Goal: Task Accomplishment & Management: Manage account settings

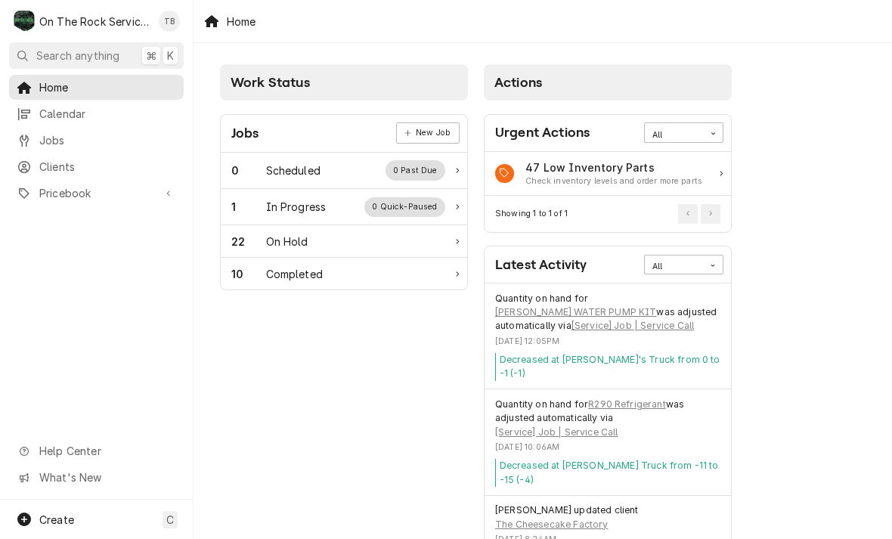
click at [326, 208] on div "1 In Progress 0 Quick-Paused" at bounding box center [338, 207] width 214 height 20
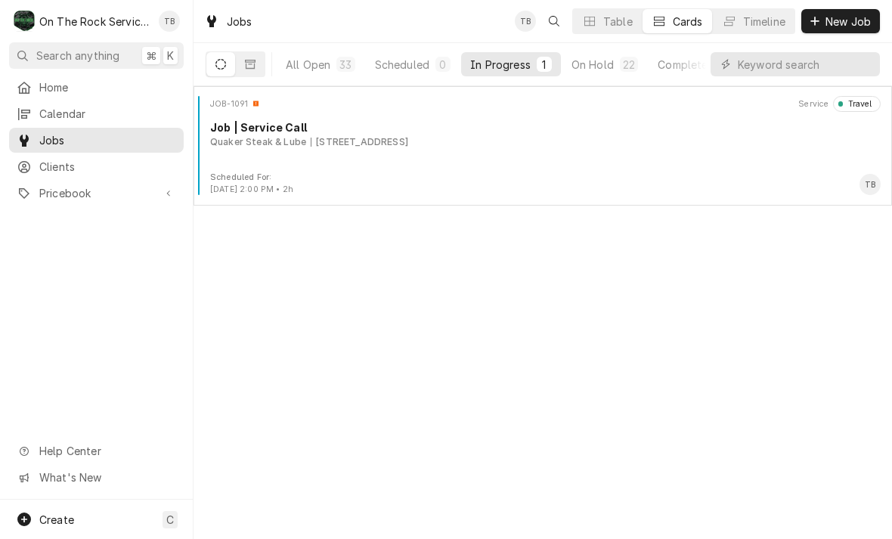
click at [441, 161] on div "JOB-1091 Service Travel Job | Service Call Quaker Steak & Lube [STREET_ADDRESS]" at bounding box center [542, 134] width 686 height 76
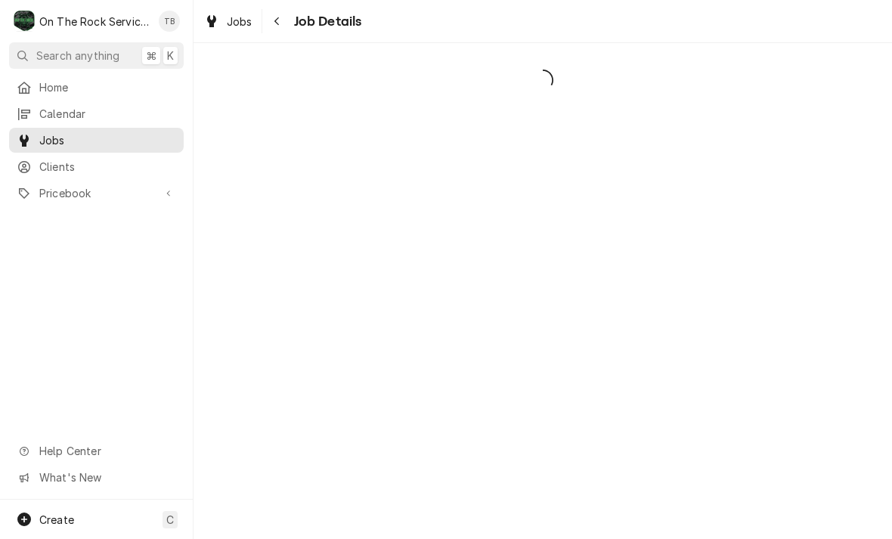
click at [425, 146] on div "Dynamic Content Wrapper" at bounding box center [542, 291] width 698 height 496
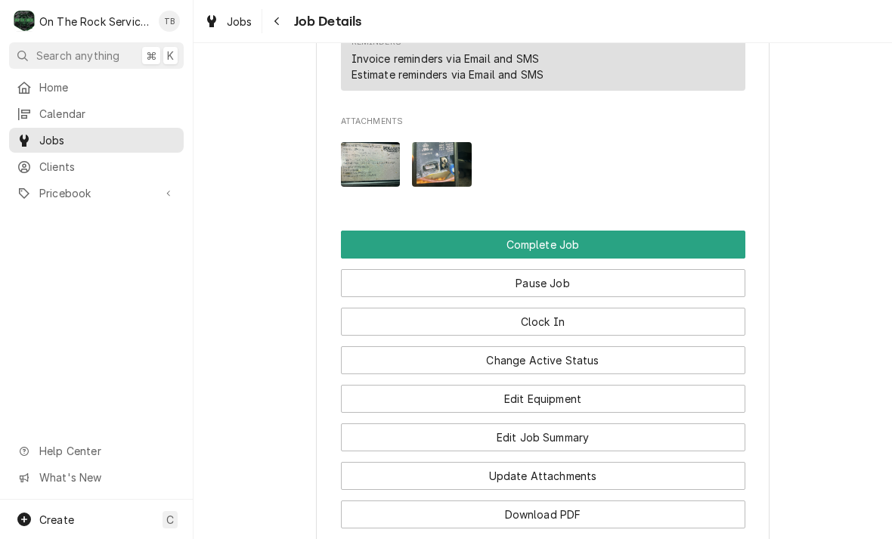
scroll to position [1827, 0]
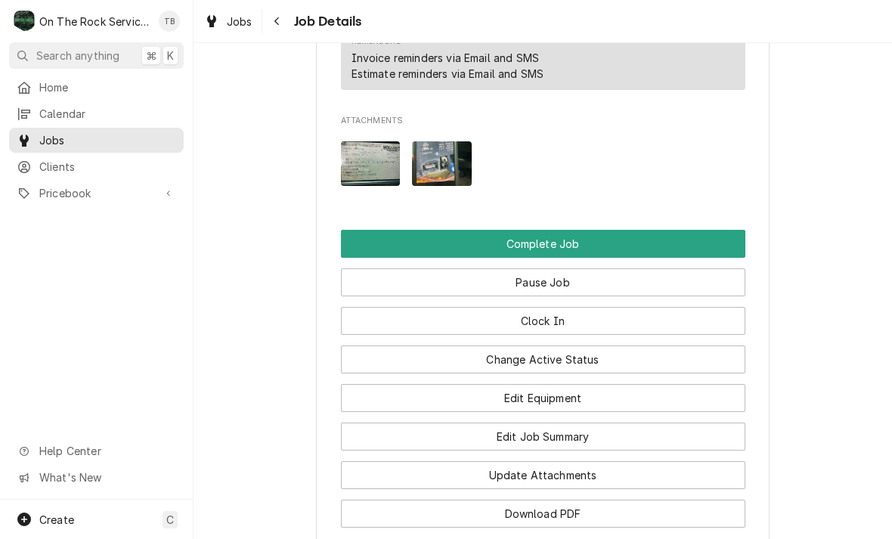
click at [579, 345] on button "Change Active Status" at bounding box center [543, 359] width 404 height 28
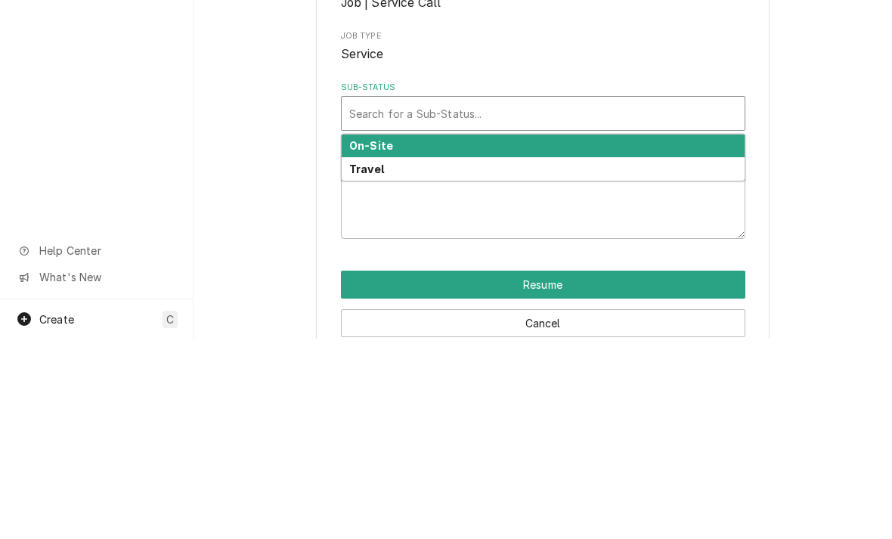
click at [405, 335] on div "On-Site" at bounding box center [543, 346] width 403 height 23
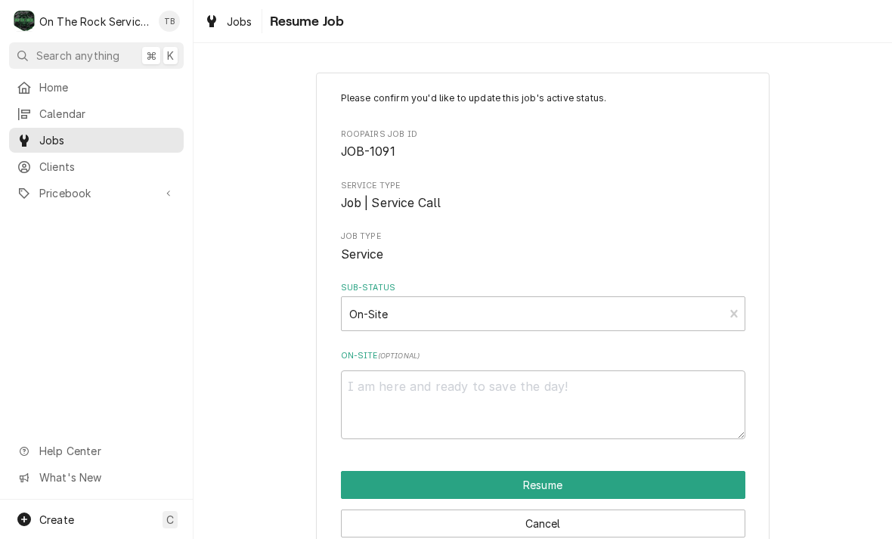
click at [592, 480] on button "Resume" at bounding box center [543, 485] width 404 height 28
type textarea "x"
